Goal: Communication & Community: Answer question/provide support

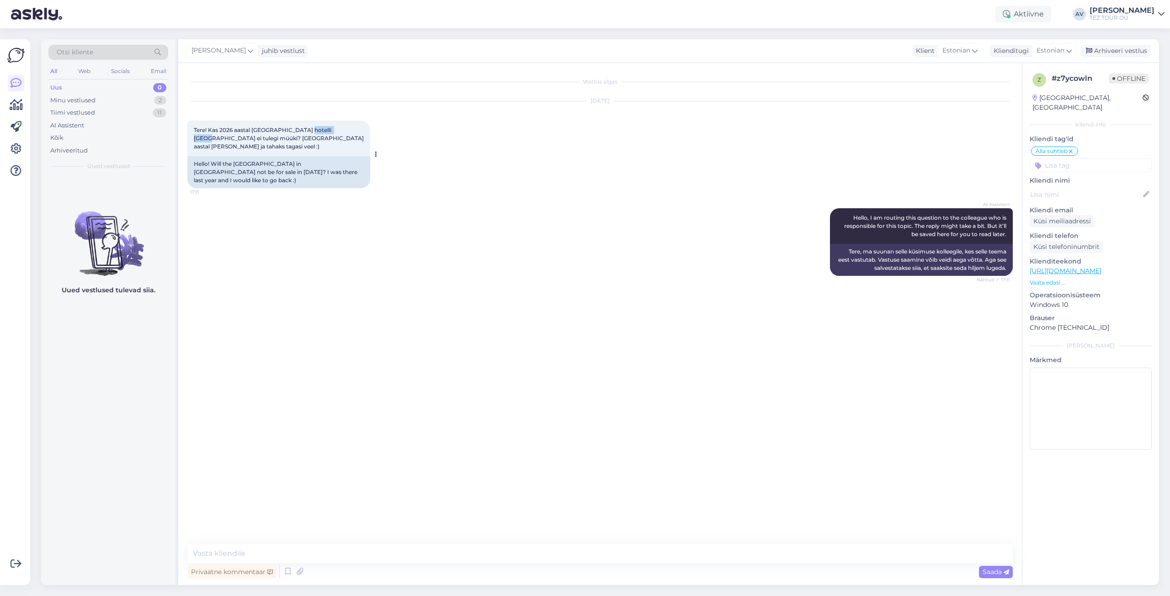
drag, startPoint x: 300, startPoint y: 127, endPoint x: 338, endPoint y: 127, distance: 37.9
click at [338, 127] on span "Tere! Kas 2026 aastal [GEOGRAPHIC_DATA] hotelli [GEOGRAPHIC_DATA] ei tulegi müü…" at bounding box center [279, 138] width 171 height 23
copy span "[GEOGRAPHIC_DATA]"
click at [59, 103] on div "Minu vestlused" at bounding box center [72, 100] width 45 height 9
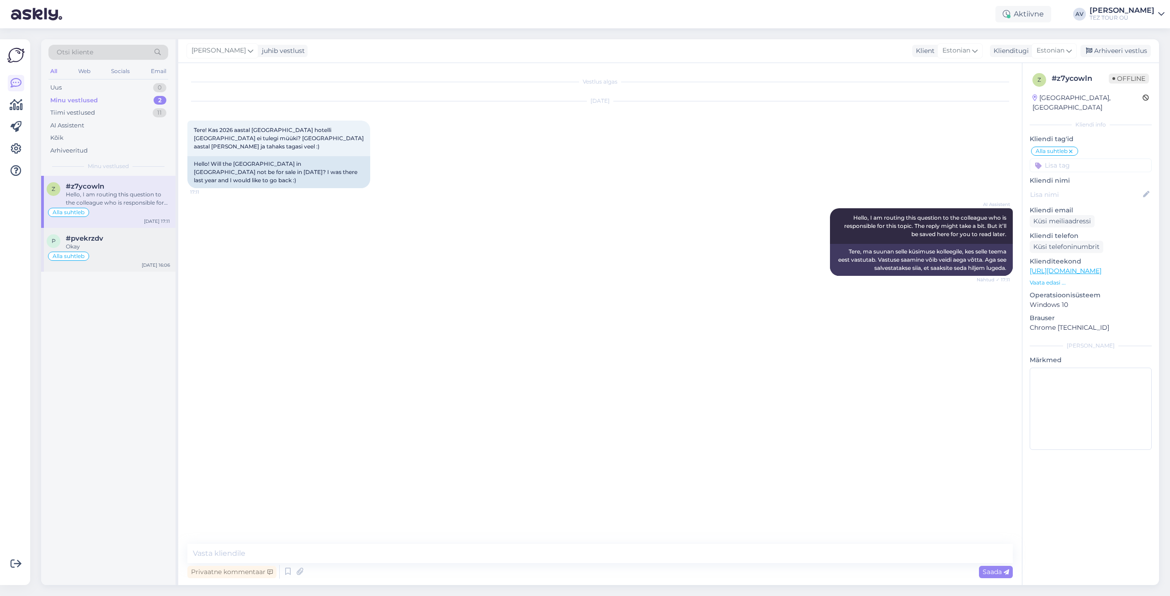
click at [84, 246] on div "Okay" at bounding box center [118, 247] width 104 height 8
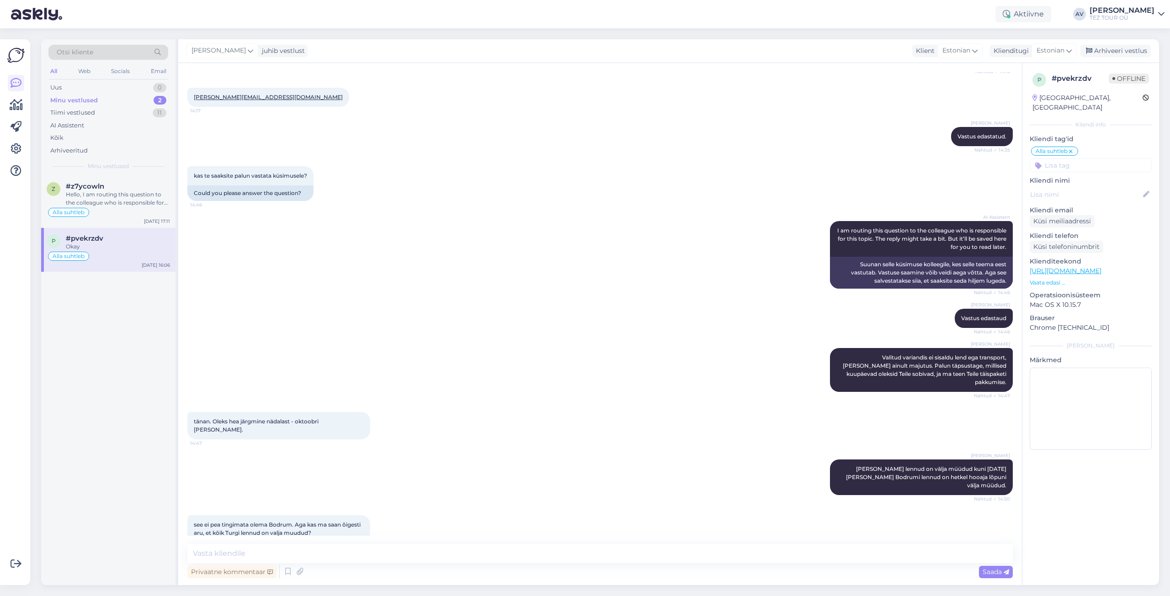
scroll to position [216, 0]
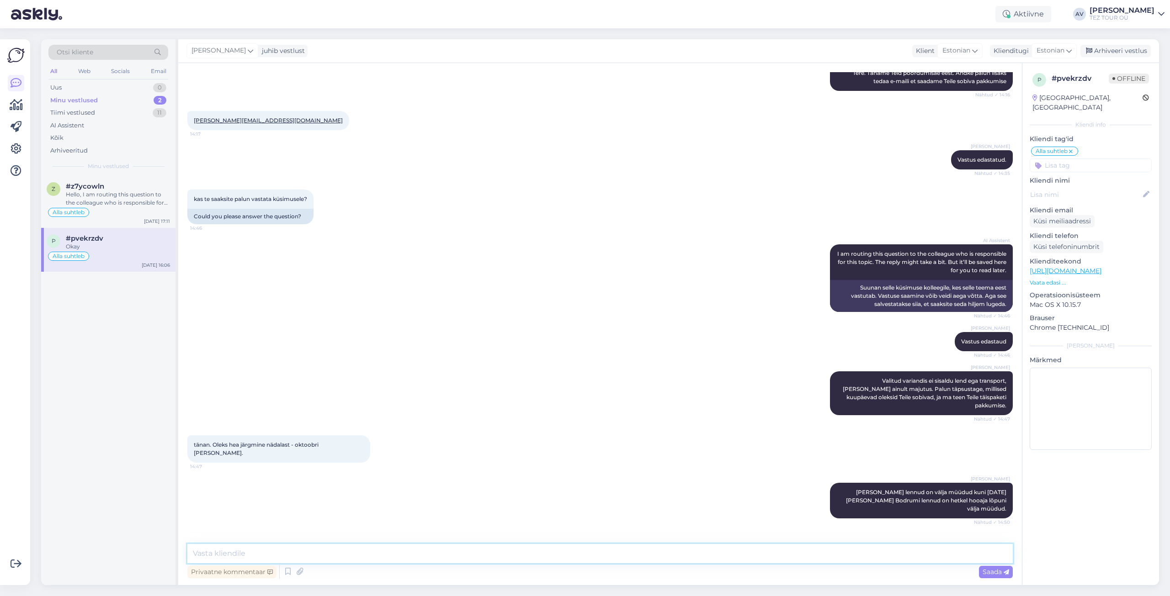
click at [373, 557] on textarea at bounding box center [599, 553] width 825 height 19
click at [243, 554] on textarea "Vastus edastaud" at bounding box center [599, 553] width 825 height 19
click at [265, 554] on textarea "Vastus edastatud" at bounding box center [599, 553] width 825 height 19
type textarea "Vastus edastatud."
click at [1000, 572] on span "Saada" at bounding box center [995, 572] width 26 height 8
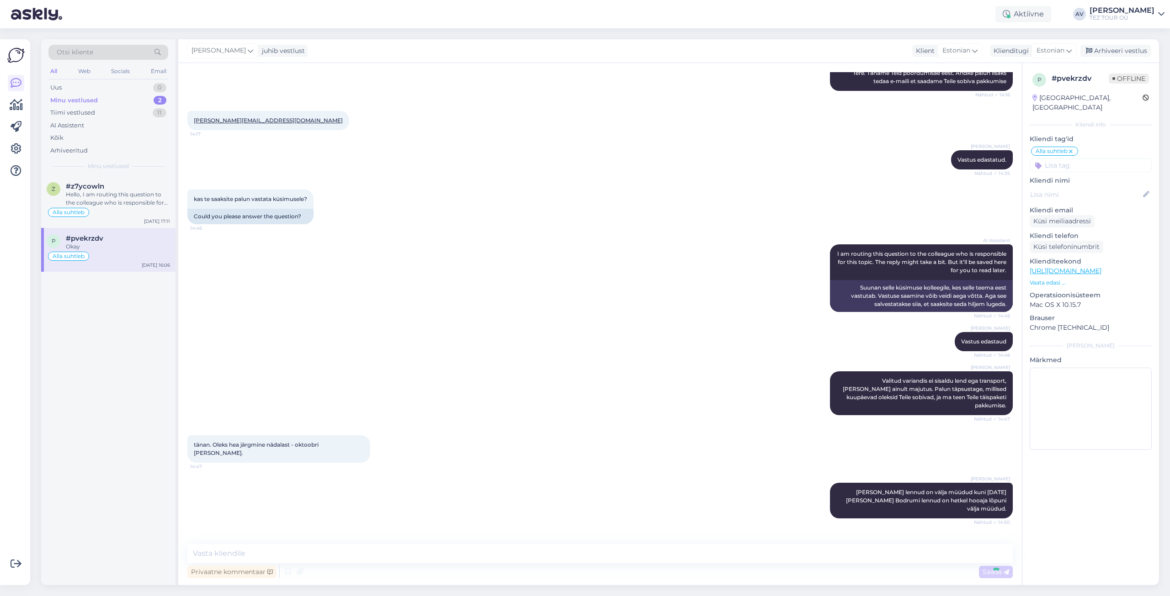
scroll to position [712, 0]
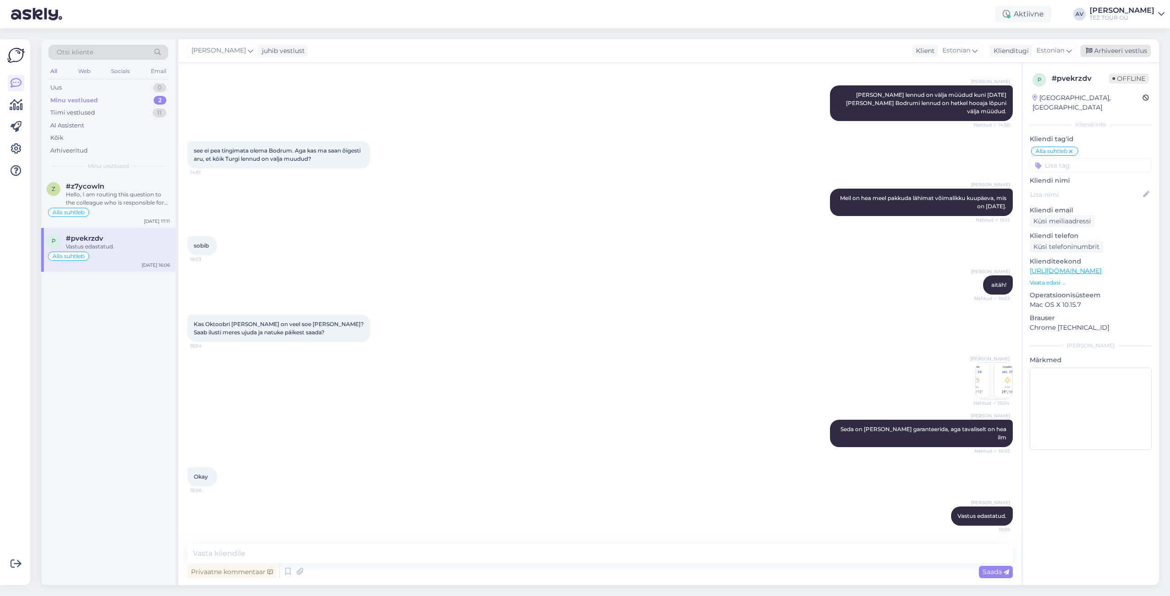
click at [1104, 51] on div "Arhiveeri vestlus" at bounding box center [1115, 51] width 70 height 12
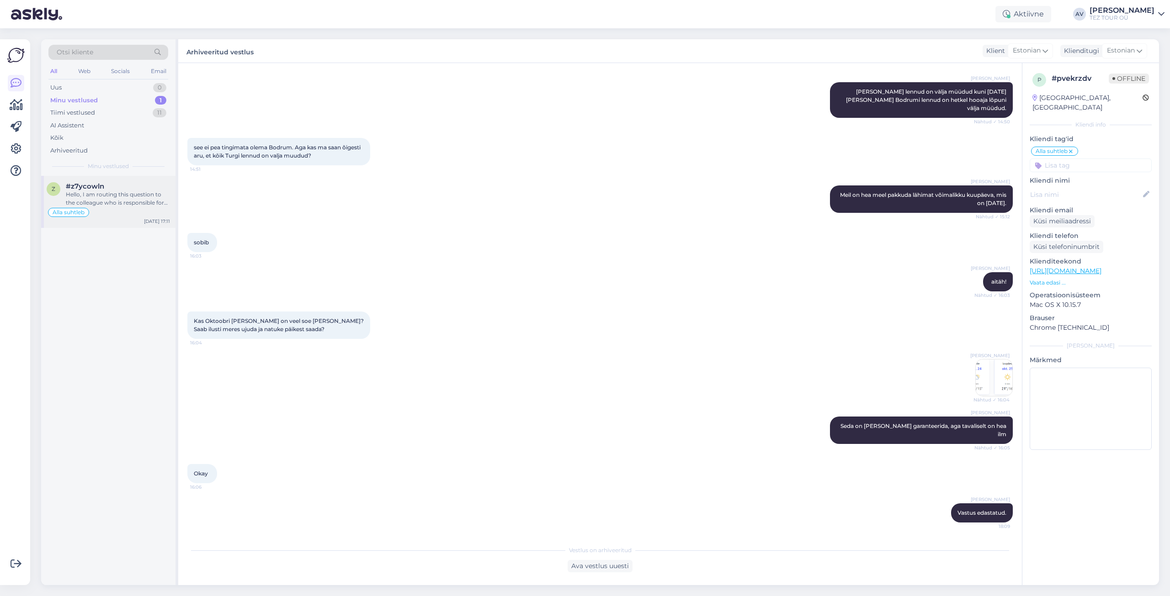
click at [91, 200] on div "Hello, I am routing this question to the colleague who is responsible for this …" at bounding box center [118, 199] width 104 height 16
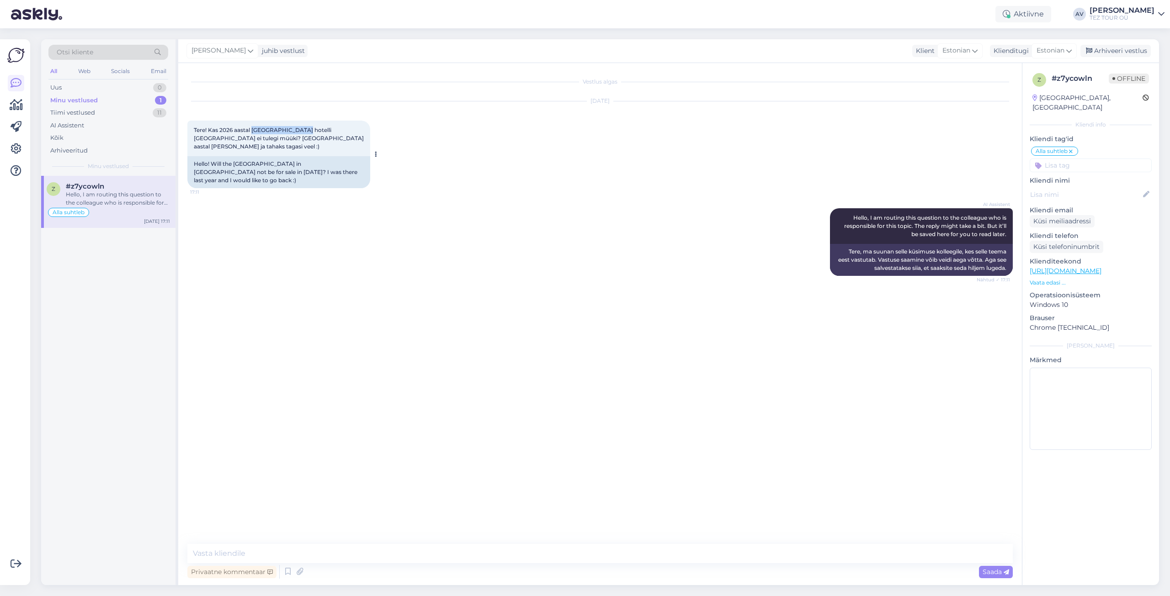
drag, startPoint x: 261, startPoint y: 128, endPoint x: 297, endPoint y: 129, distance: 36.5
click at [297, 129] on span "Tere! Kas 2026 aastal [GEOGRAPHIC_DATA] hotelli [GEOGRAPHIC_DATA] ei tulegi müü…" at bounding box center [279, 138] width 171 height 23
copy span "Bulgaaria hotelli"
click at [311, 129] on span "Tere! Kas 2026 aastal [GEOGRAPHIC_DATA] hotelli [GEOGRAPHIC_DATA] ei tulegi müü…" at bounding box center [279, 138] width 171 height 23
drag, startPoint x: 299, startPoint y: 129, endPoint x: 339, endPoint y: 127, distance: 39.3
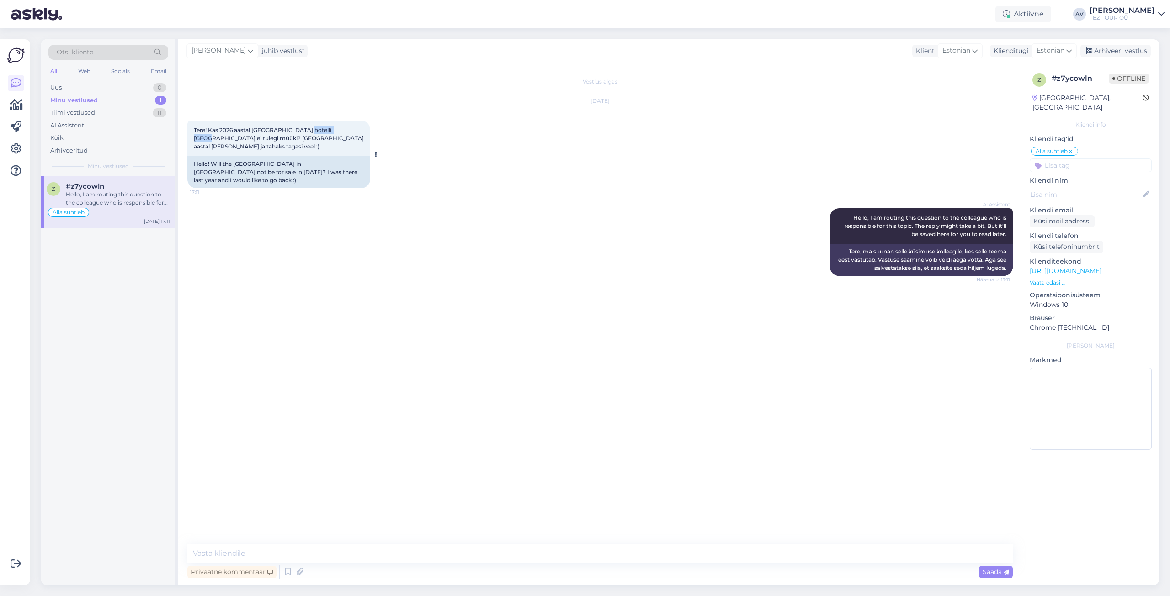
click at [339, 127] on span "Tere! Kas 2026 aastal [GEOGRAPHIC_DATA] hotelli [GEOGRAPHIC_DATA] ei tulegi müü…" at bounding box center [279, 138] width 171 height 23
copy span "[GEOGRAPHIC_DATA]"
click at [309, 549] on textarea at bounding box center [599, 553] width 825 height 19
type textarea "Tere. Valitud hotell pole meie süsteemis saadaval."
click at [989, 570] on span "Saada" at bounding box center [995, 572] width 26 height 8
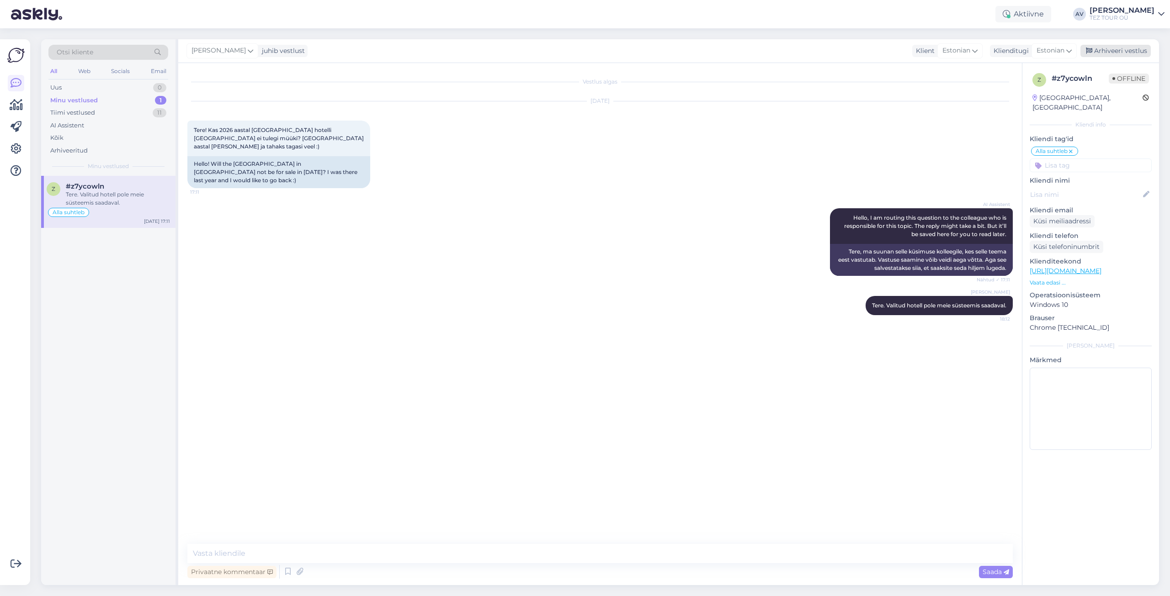
click at [1109, 48] on div "Arhiveeri vestlus" at bounding box center [1115, 51] width 70 height 12
